Goal: Information Seeking & Learning: Learn about a topic

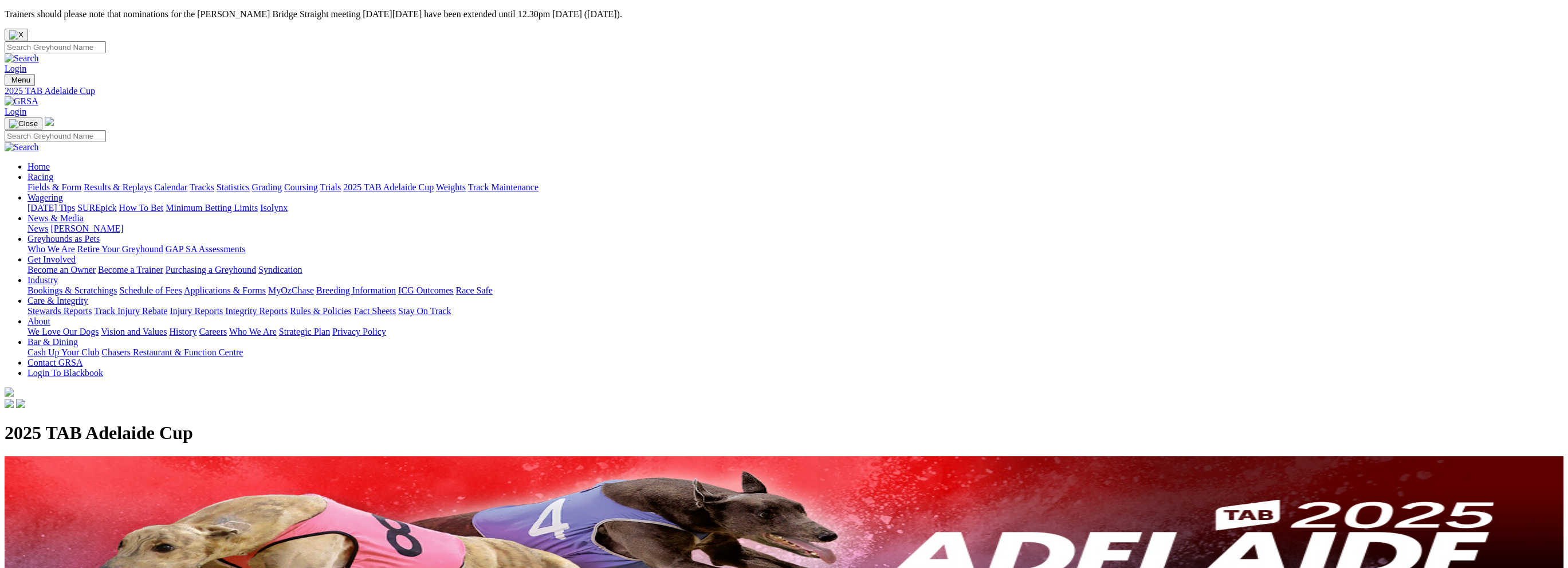
click at [81, 182] on link "Fields & Form" at bounding box center [55, 187] width 54 height 10
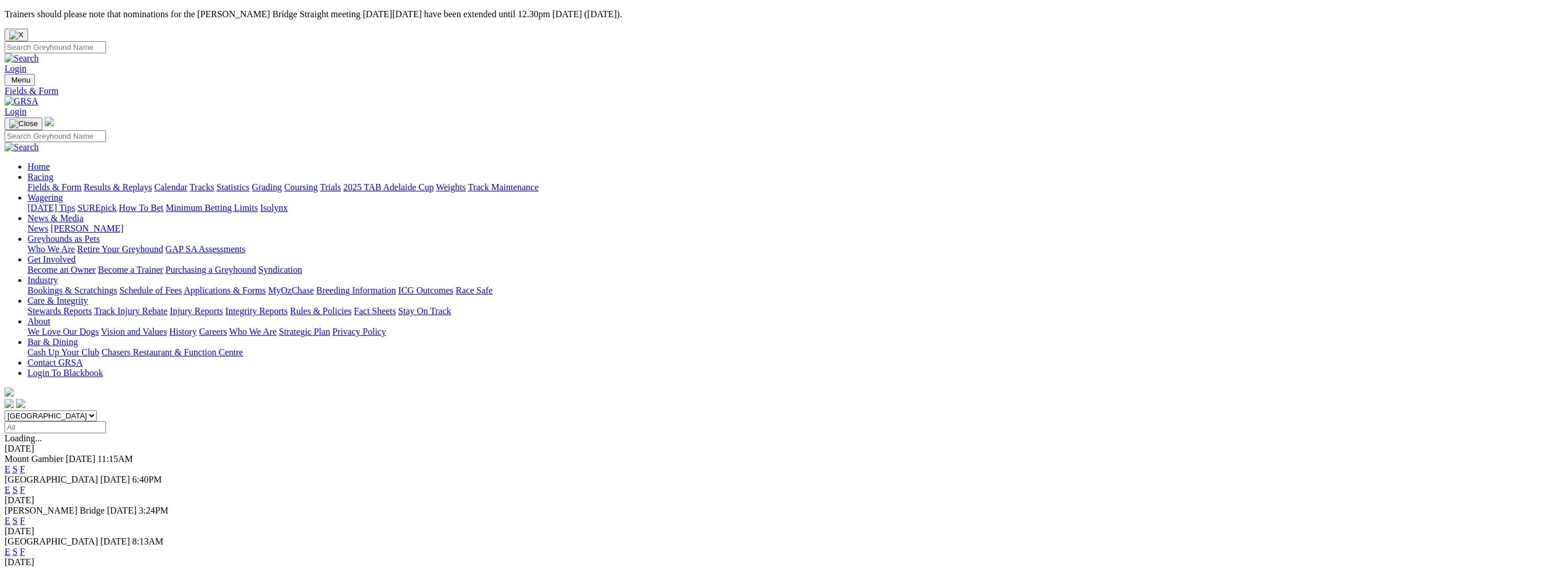
click at [25, 464] on link "F" at bounding box center [22, 469] width 5 height 10
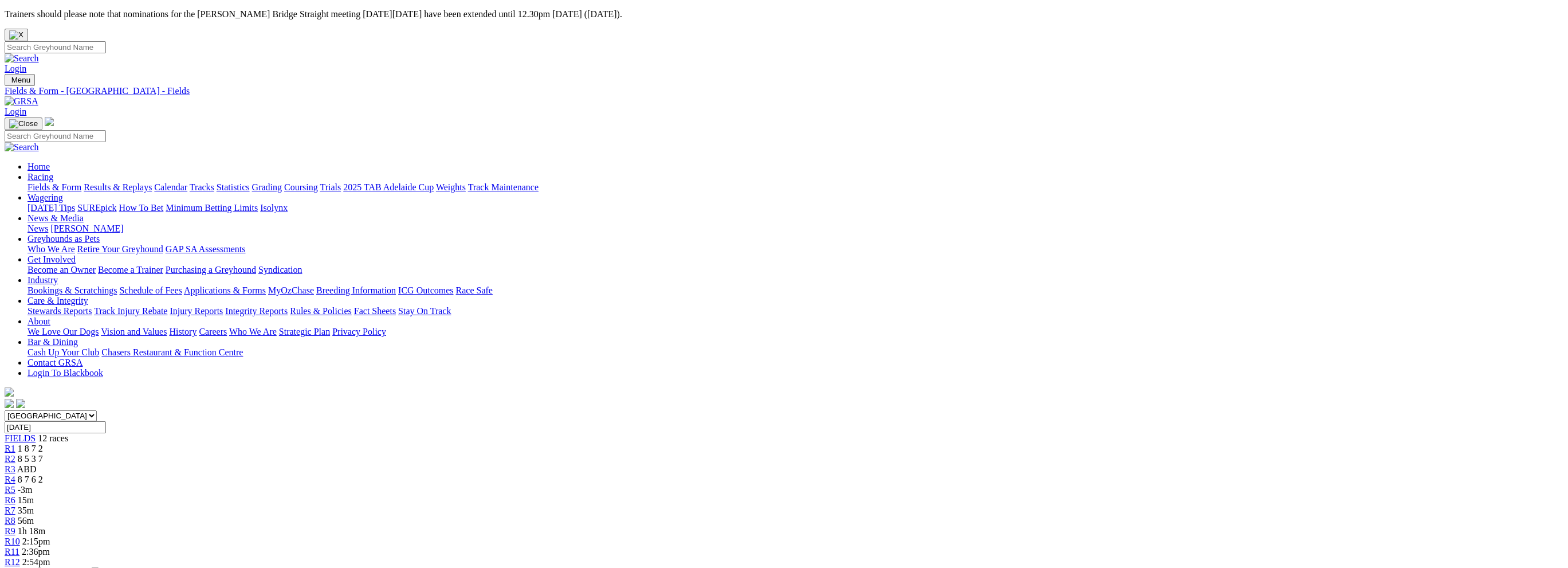
click at [152, 182] on link "Results & Replays" at bounding box center [118, 187] width 68 height 10
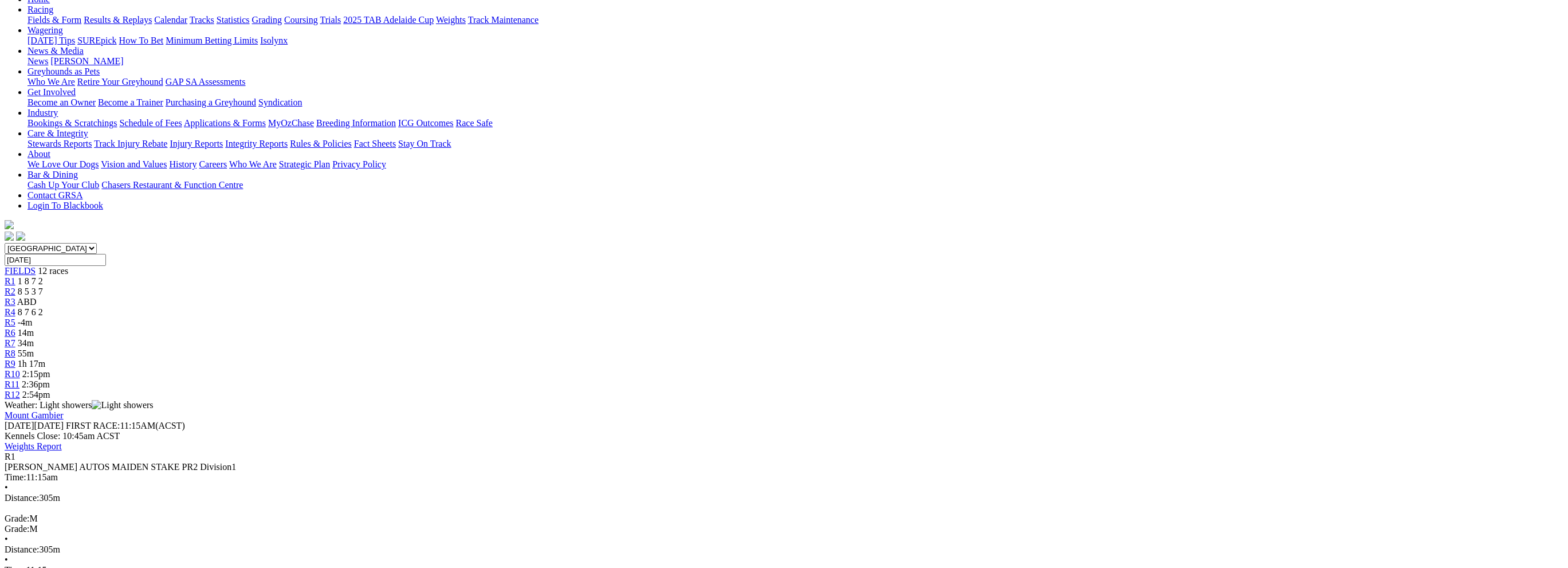
scroll to position [172, 0]
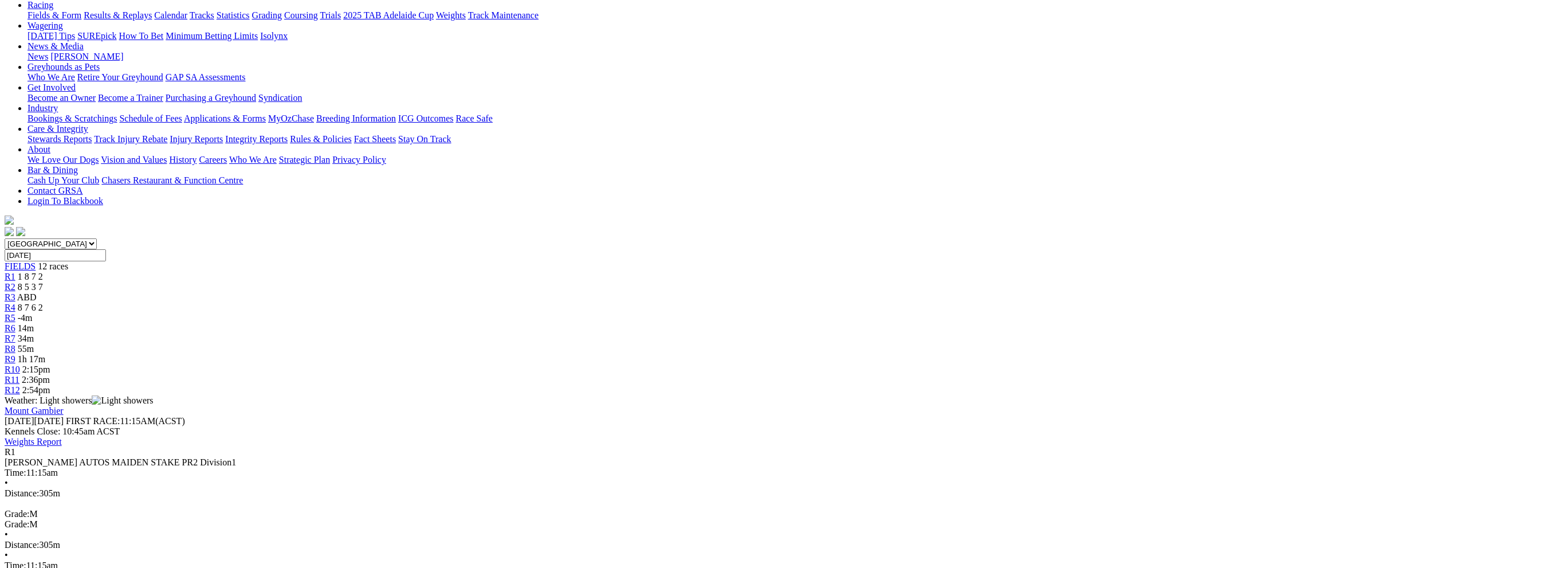
click at [15, 282] on span "R2" at bounding box center [10, 287] width 11 height 10
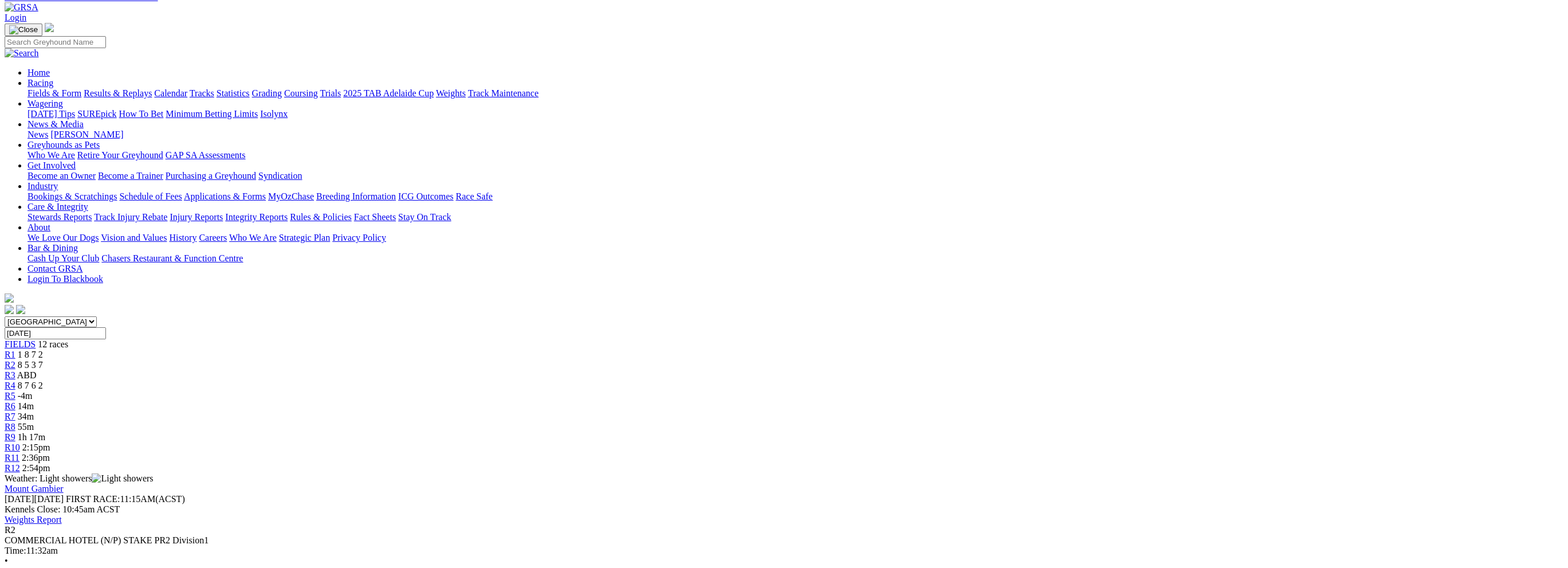
scroll to position [57, 0]
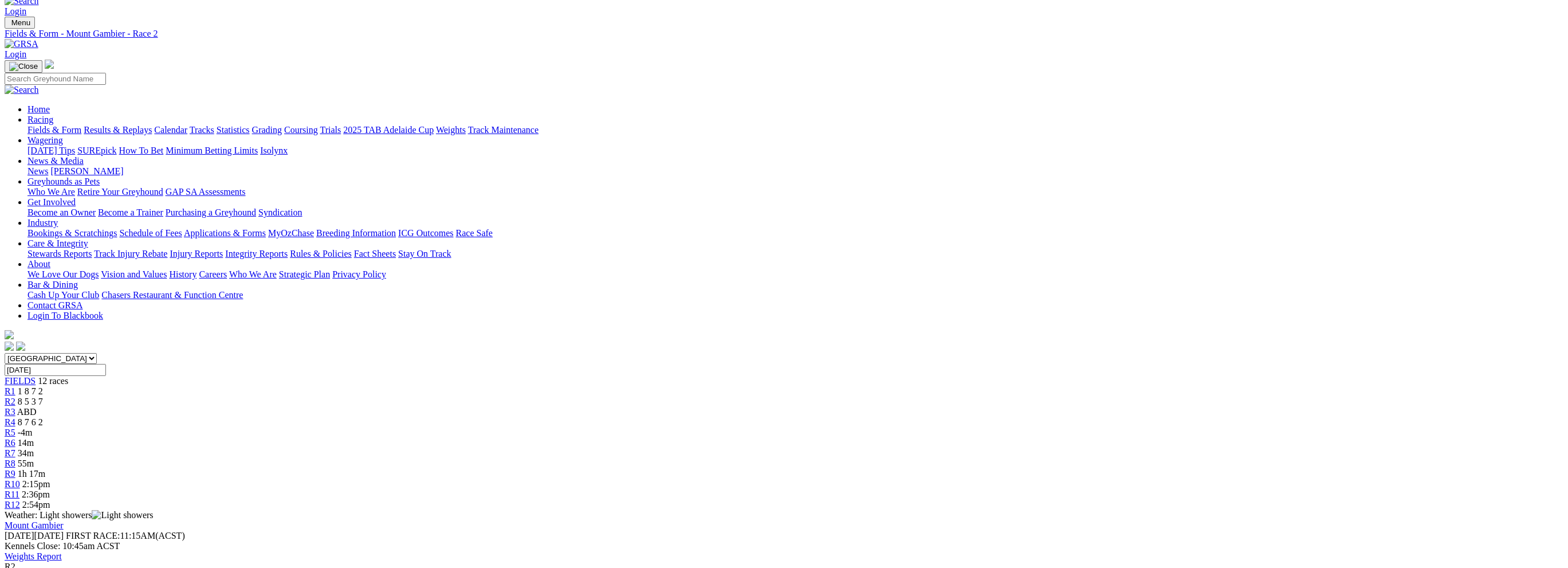
click at [15, 407] on span "R3" at bounding box center [10, 411] width 11 height 10
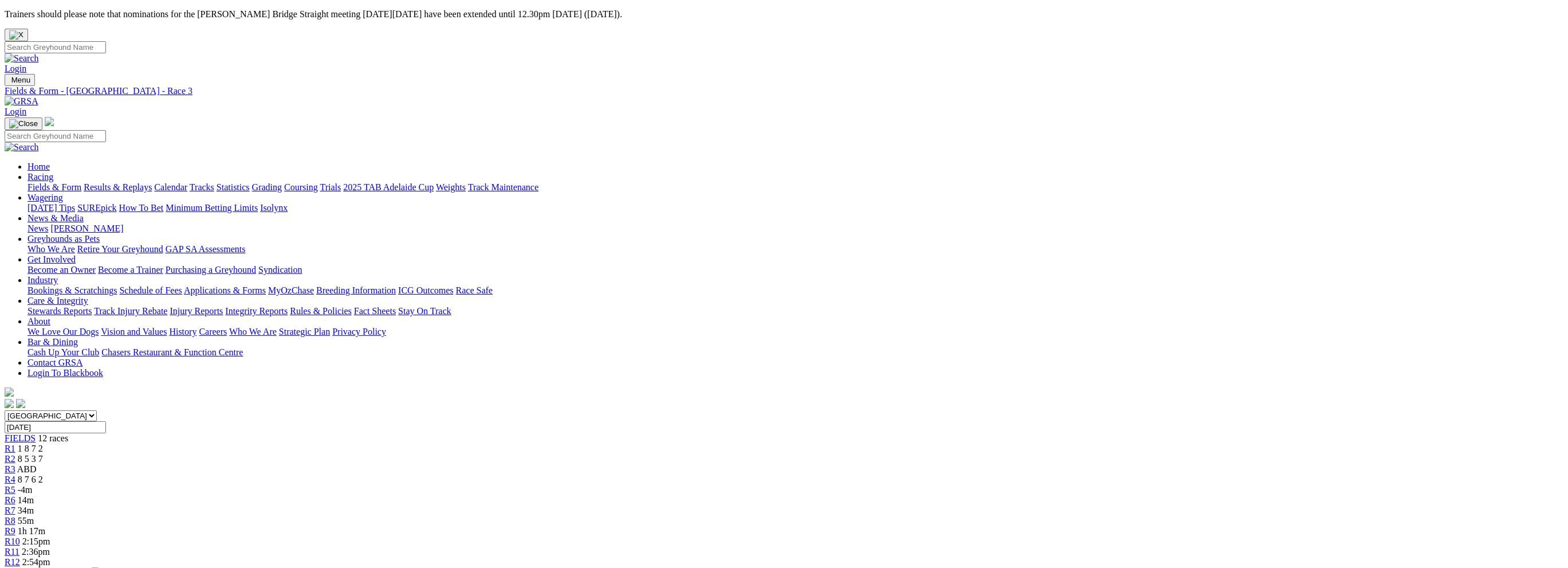
click at [15, 474] on span "R4" at bounding box center [10, 479] width 11 height 10
click at [81, 182] on link "Fields & Form" at bounding box center [55, 187] width 54 height 10
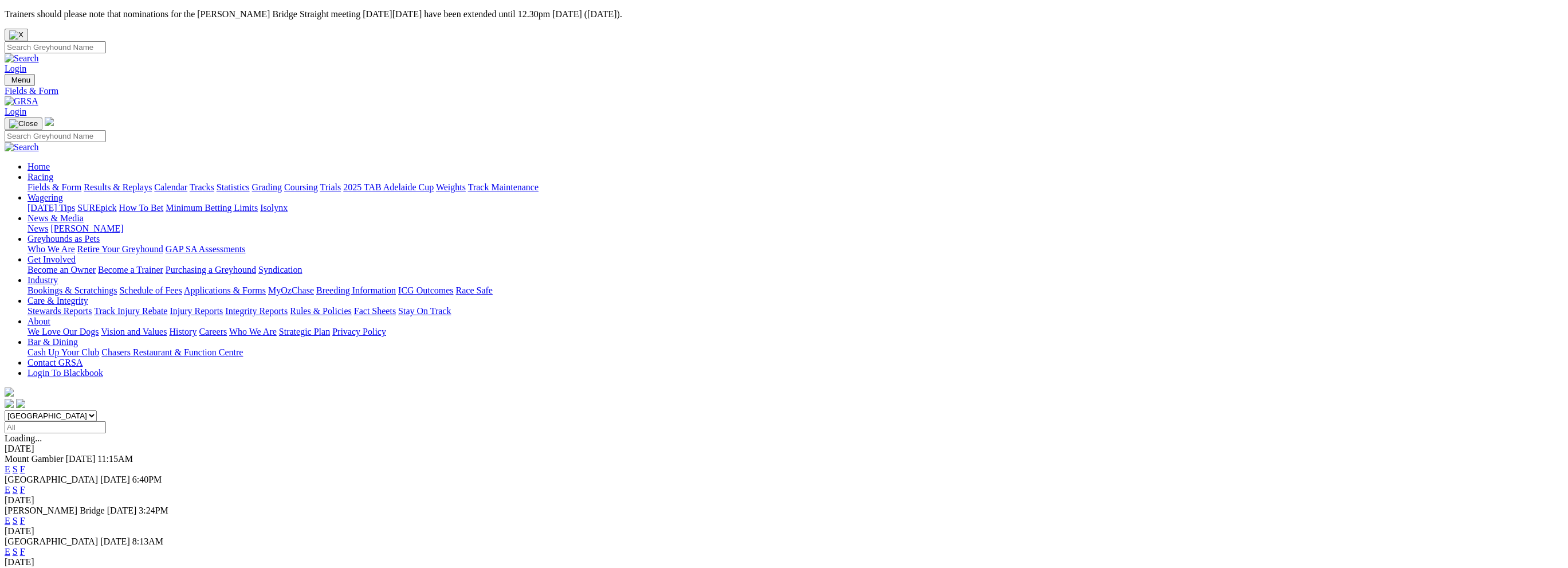
click at [25, 464] on link "F" at bounding box center [22, 469] width 5 height 10
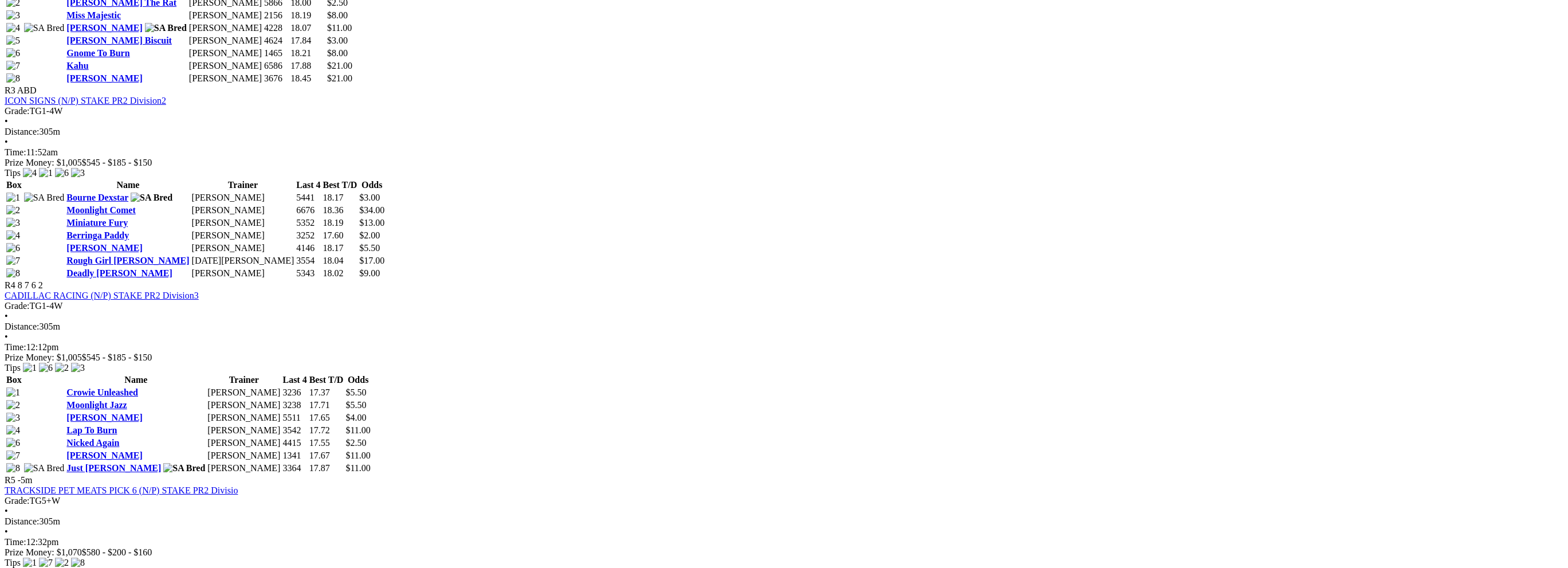
scroll to position [1146, 0]
